Goal: Information Seeking & Learning: Learn about a topic

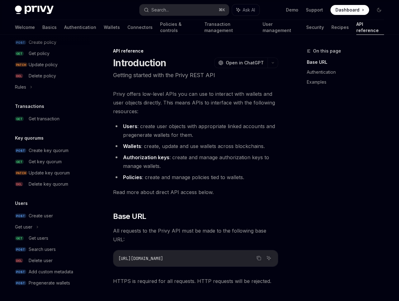
scroll to position [347, 0]
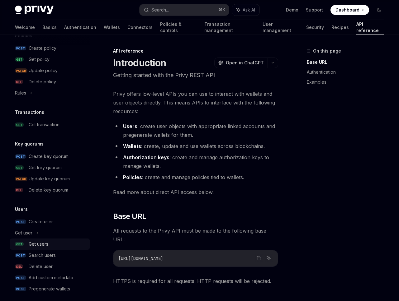
click at [44, 244] on div "Get users" at bounding box center [39, 244] width 20 height 7
type textarea "*"
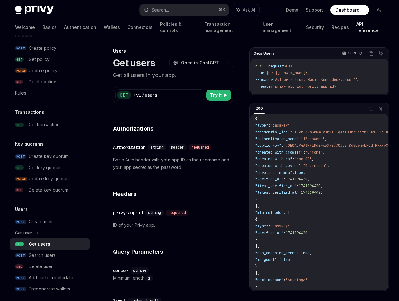
scroll to position [4, 0]
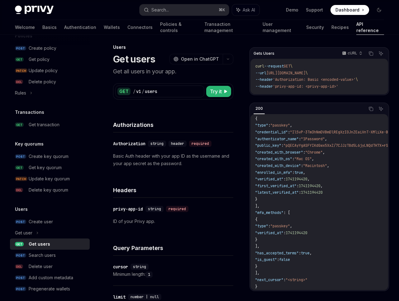
click at [227, 181] on div "Headers" at bounding box center [173, 186] width 120 height 23
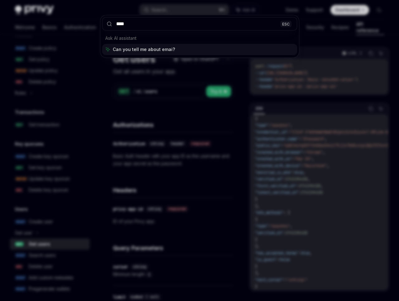
type input "*****"
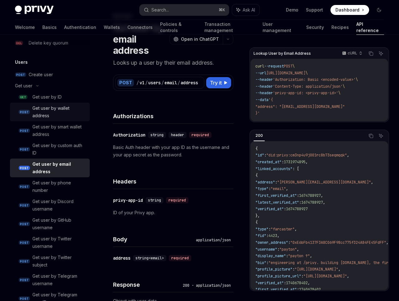
click at [63, 111] on div "Get user by wallet address" at bounding box center [59, 112] width 54 height 15
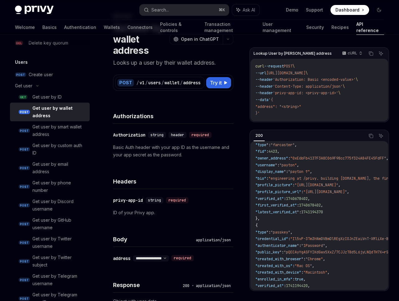
scroll to position [85, 0]
click at [56, 170] on div "Get user by email address" at bounding box center [59, 168] width 54 height 15
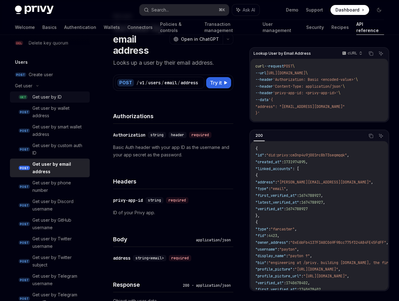
click at [58, 99] on div "Get user by ID" at bounding box center [46, 96] width 29 height 7
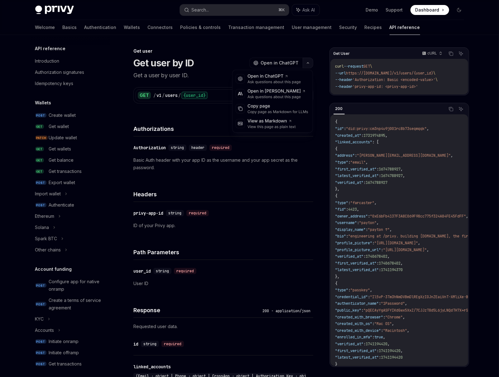
click at [307, 65] on button "button" at bounding box center [307, 63] width 11 height 11
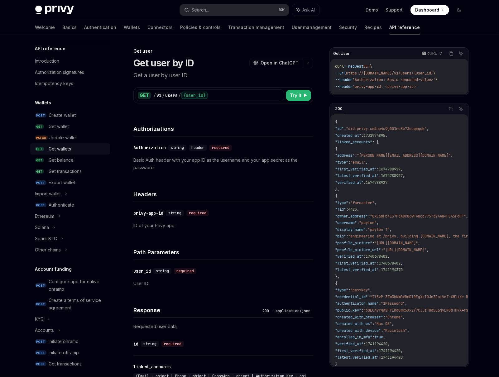
click at [69, 146] on div "Get wallets" at bounding box center [60, 148] width 22 height 7
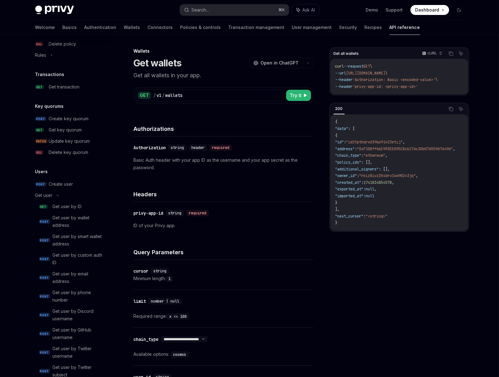
scroll to position [424, 0]
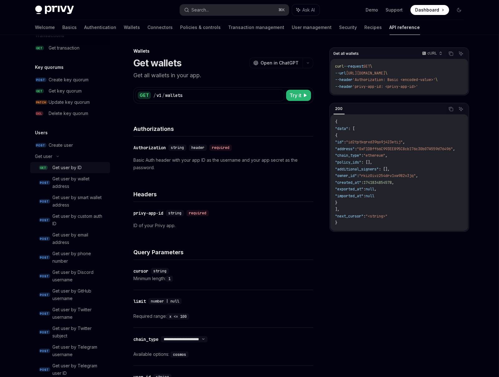
click at [88, 167] on div "Get user by ID" at bounding box center [80, 167] width 54 height 7
type textarea "*"
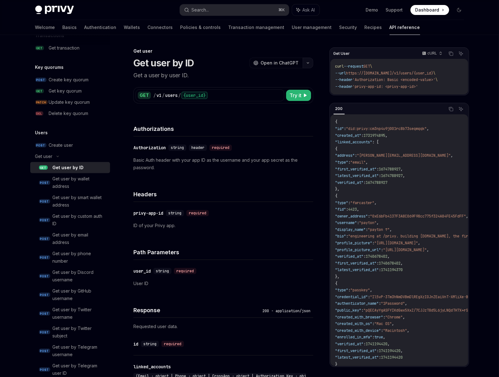
click at [307, 66] on button "button" at bounding box center [307, 63] width 11 height 11
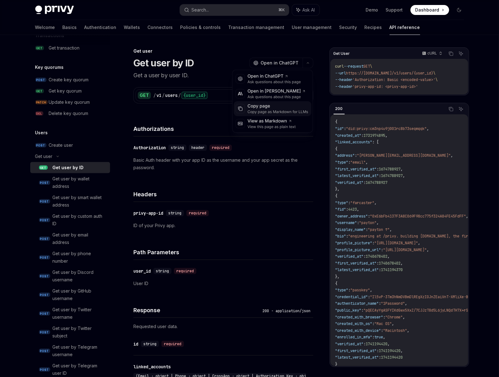
click at [296, 109] on div "Copy page" at bounding box center [277, 106] width 61 height 6
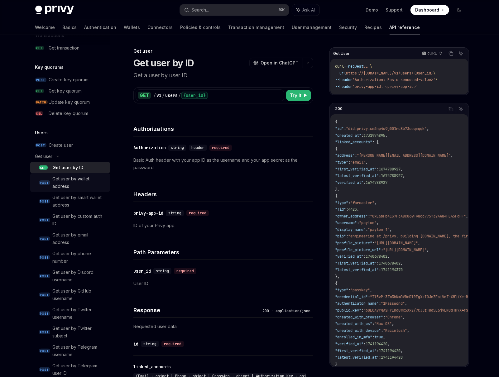
click at [79, 183] on div "Get user by wallet address" at bounding box center [80, 182] width 54 height 15
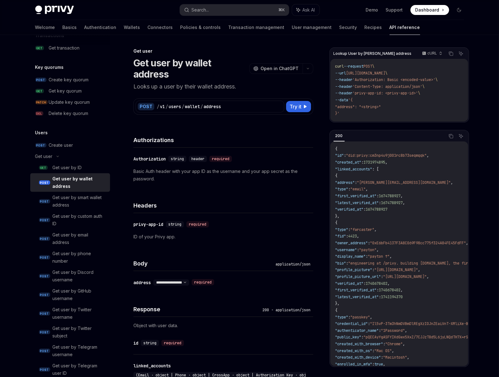
type textarea "*"
click at [306, 64] on button "button" at bounding box center [307, 68] width 11 height 11
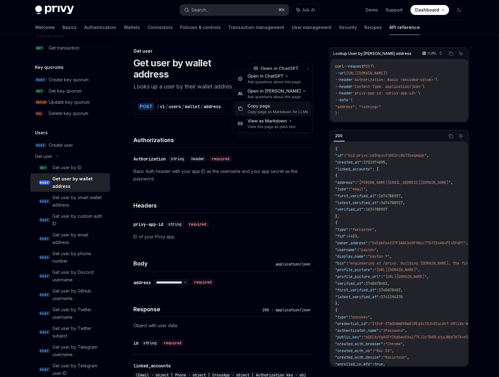
click at [278, 109] on div "Copy page as Markdown for LLMs" at bounding box center [277, 111] width 61 height 5
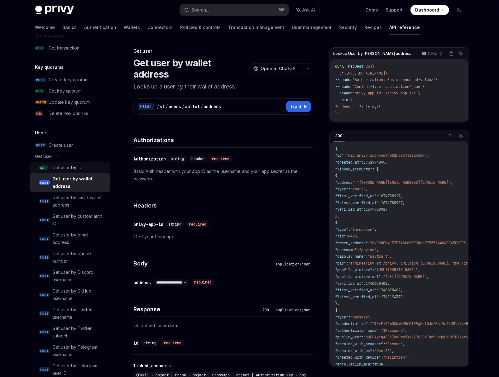
click at [93, 170] on div "Get user by ID" at bounding box center [80, 167] width 54 height 7
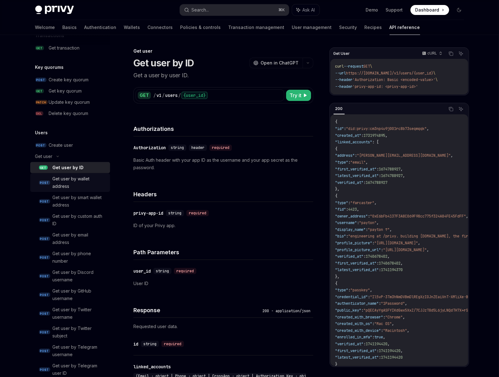
click at [84, 184] on div "Get user by wallet address" at bounding box center [80, 182] width 54 height 15
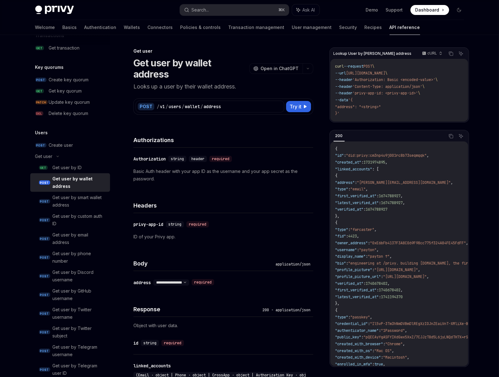
type textarea "*"
click at [308, 68] on div "Get user by wallet address OpenAI Open in ChatGPT" at bounding box center [223, 68] width 180 height 22
click at [308, 66] on button "button" at bounding box center [307, 68] width 11 height 11
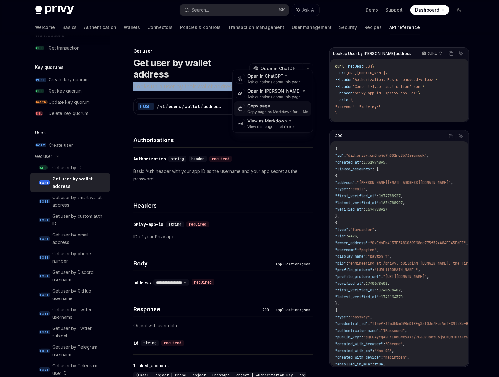
click at [293, 104] on div "Copy page" at bounding box center [277, 106] width 61 height 6
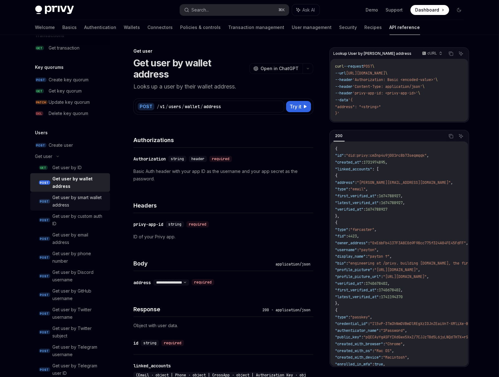
click at [78, 203] on div "Get user by smart wallet address" at bounding box center [80, 201] width 54 height 15
type textarea "*"
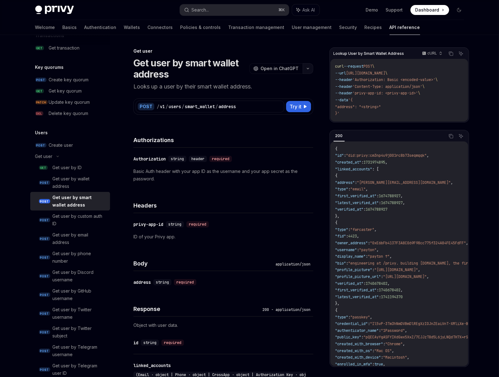
click at [308, 68] on icon "button" at bounding box center [308, 68] width 2 height 1
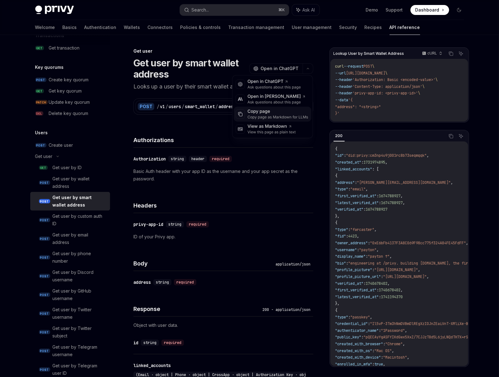
click at [289, 117] on div "Copy page as Markdown for LLMs" at bounding box center [277, 117] width 61 height 5
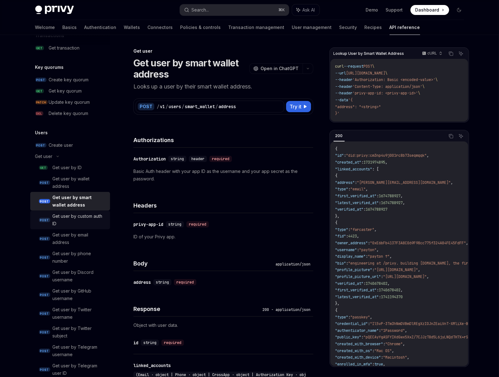
click at [84, 218] on div "Get user by custom auth ID" at bounding box center [80, 219] width 54 height 15
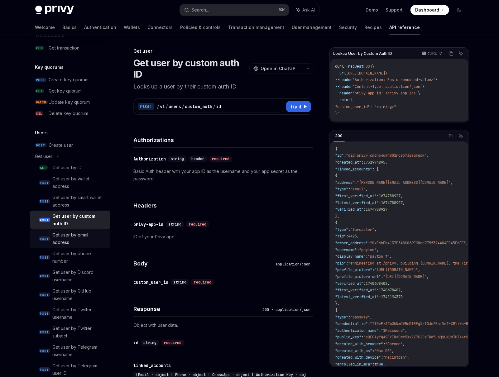
click at [86, 235] on div "Get user by email address" at bounding box center [80, 238] width 54 height 15
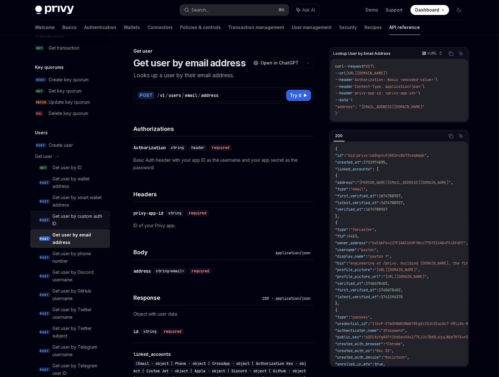
click at [88, 225] on div "Get user by custom auth ID" at bounding box center [80, 219] width 54 height 15
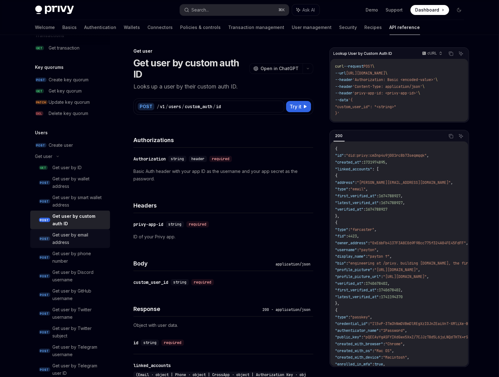
click at [87, 239] on div "Get user by email address" at bounding box center [80, 238] width 54 height 15
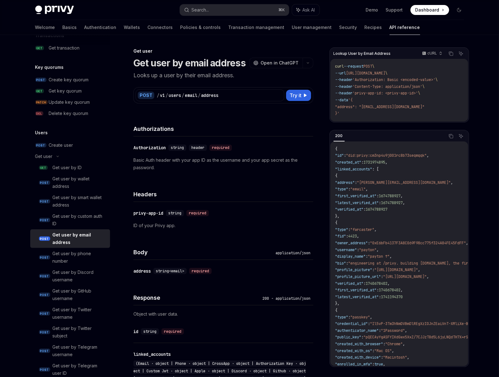
type textarea "*"
click at [308, 66] on button "button" at bounding box center [307, 63] width 11 height 11
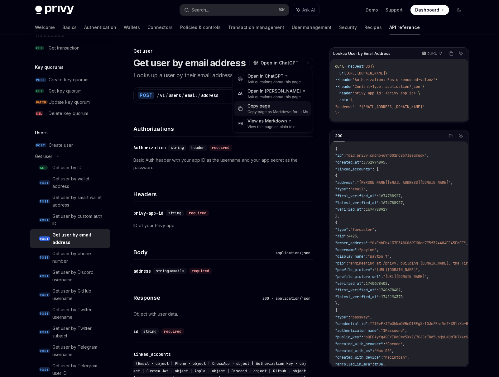
click at [290, 107] on div "Copy page" at bounding box center [277, 106] width 61 height 6
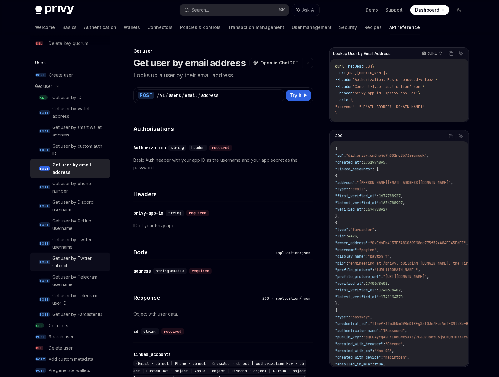
scroll to position [505, 0]
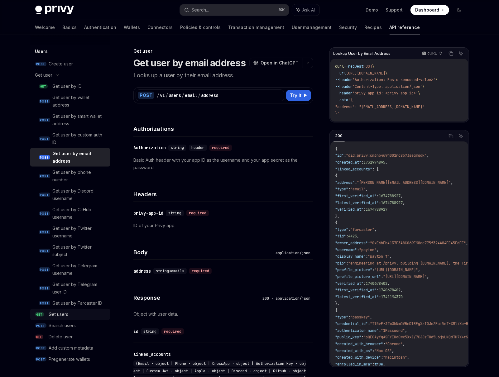
click at [87, 301] on div "Get users" at bounding box center [77, 313] width 57 height 7
type textarea "*"
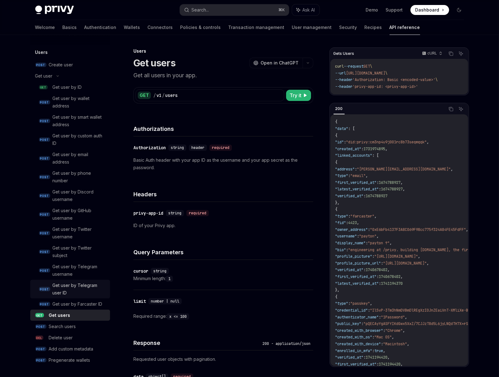
scroll to position [505, 0]
click at [306, 62] on icon "button" at bounding box center [307, 63] width 7 height 2
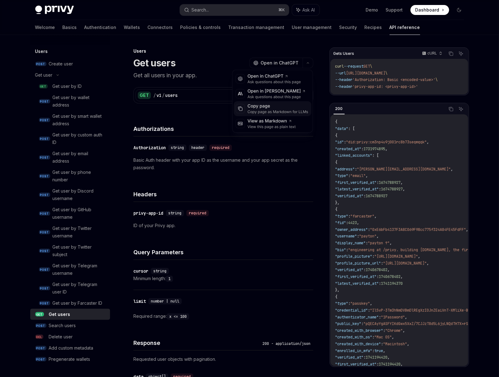
click at [275, 109] on div "Copy page as Markdown for LLMs" at bounding box center [277, 111] width 61 height 5
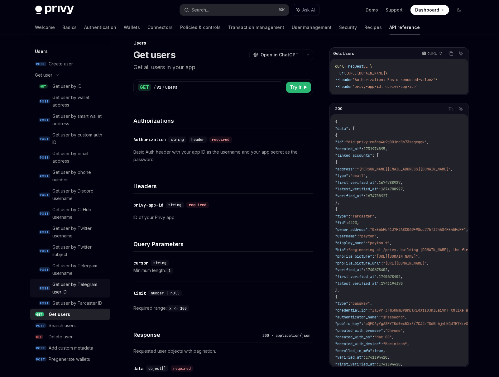
scroll to position [10, 0]
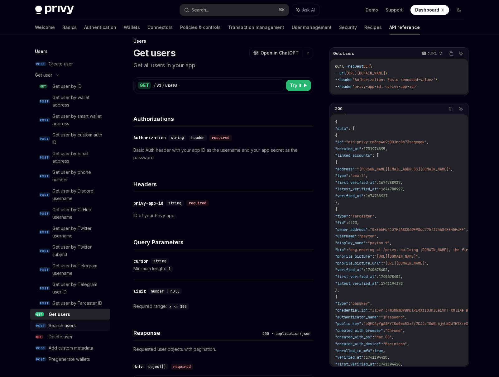
click at [64, 301] on div "Search users" at bounding box center [62, 325] width 27 height 7
type textarea "*"
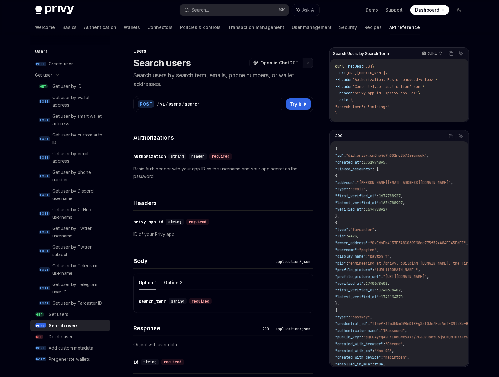
click at [308, 59] on button "button" at bounding box center [307, 63] width 11 height 11
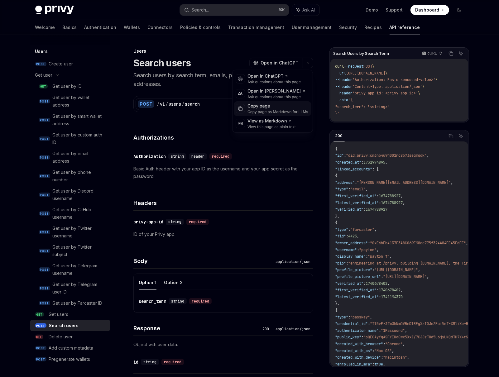
click at [278, 109] on div "Copy page" at bounding box center [277, 106] width 61 height 6
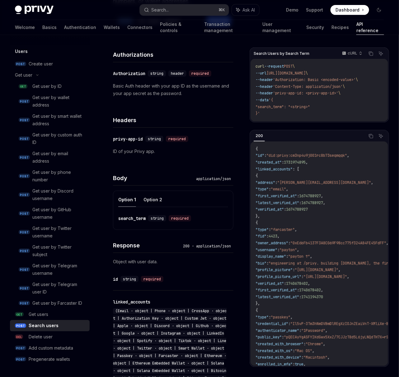
scroll to position [134, 0]
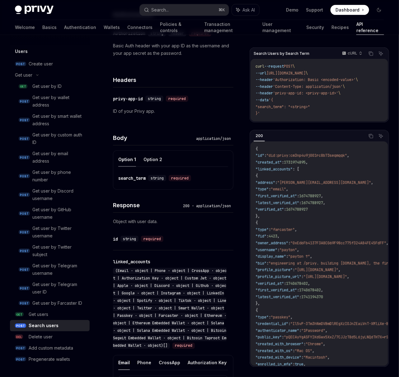
type textarea "*"
